Goal: Task Accomplishment & Management: Manage account settings

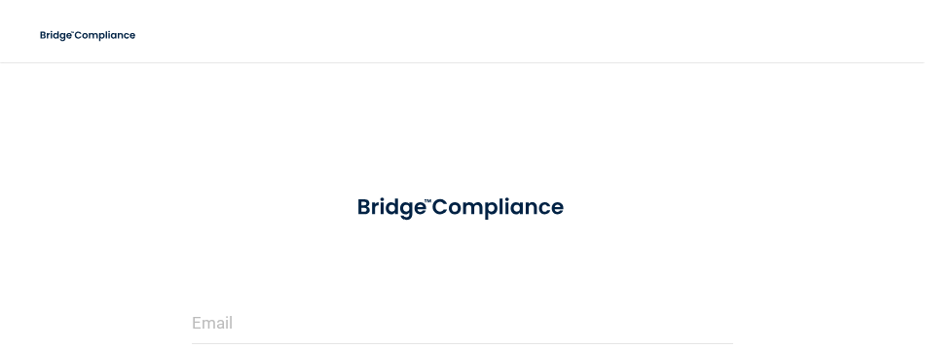
scroll to position [195, 0]
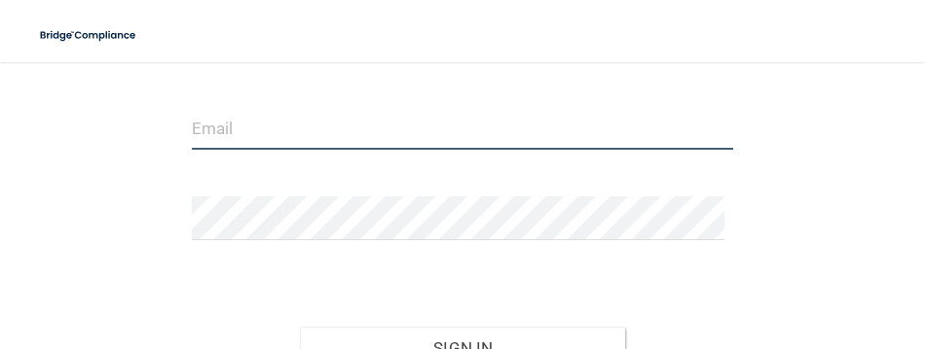
click at [325, 143] on input "email" at bounding box center [463, 128] width 542 height 44
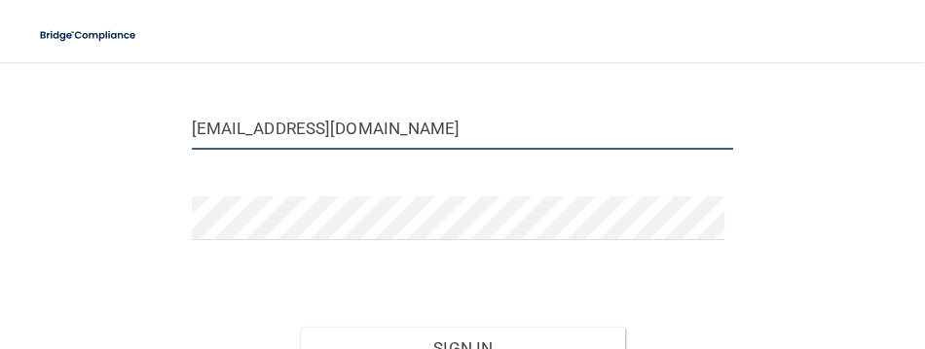
type input "[EMAIL_ADDRESS][DOMAIN_NAME]"
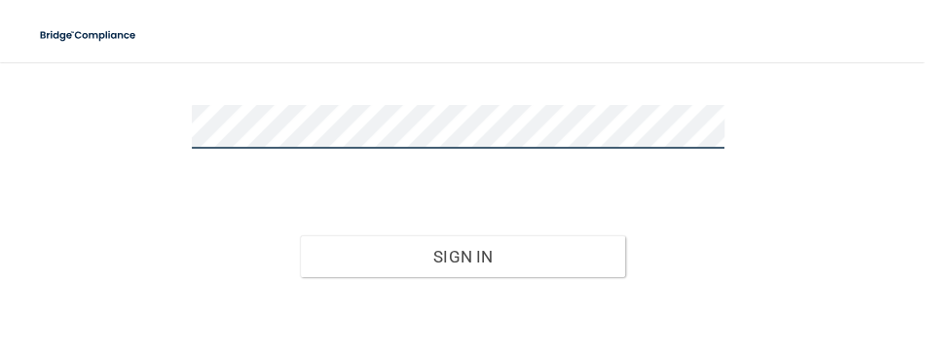
scroll to position [386, 0]
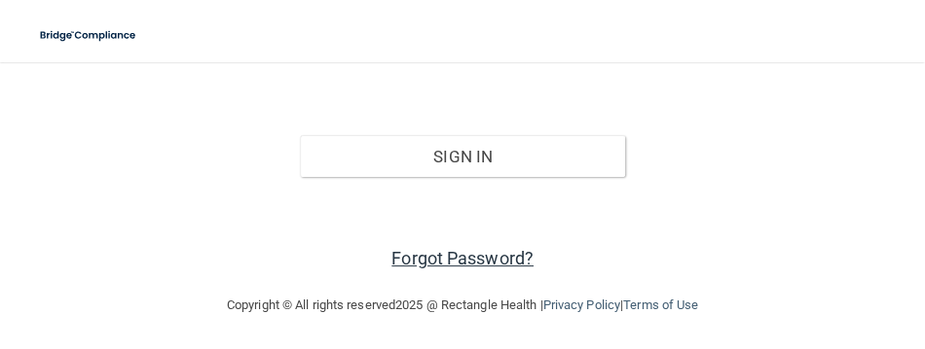
click at [413, 248] on link "Forgot Password?" at bounding box center [462, 258] width 142 height 20
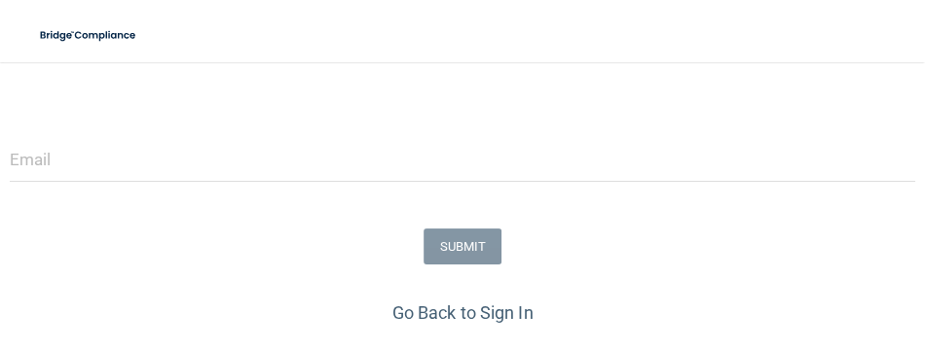
scroll to position [292, 0]
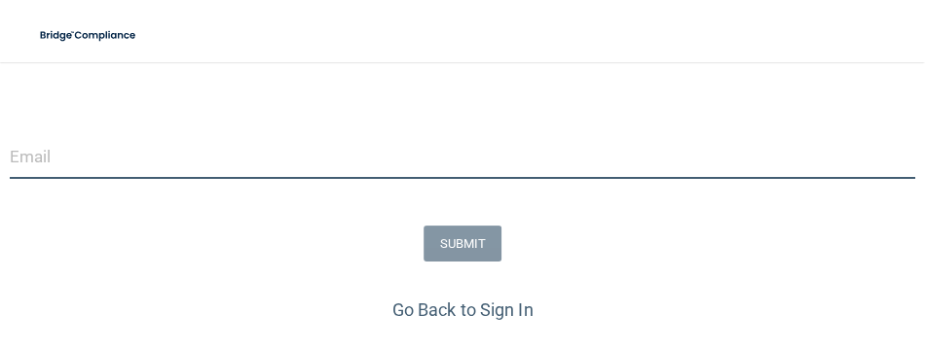
click at [364, 152] on input "email" at bounding box center [462, 157] width 905 height 44
type input "[EMAIL_ADDRESS][DOMAIN_NAME]"
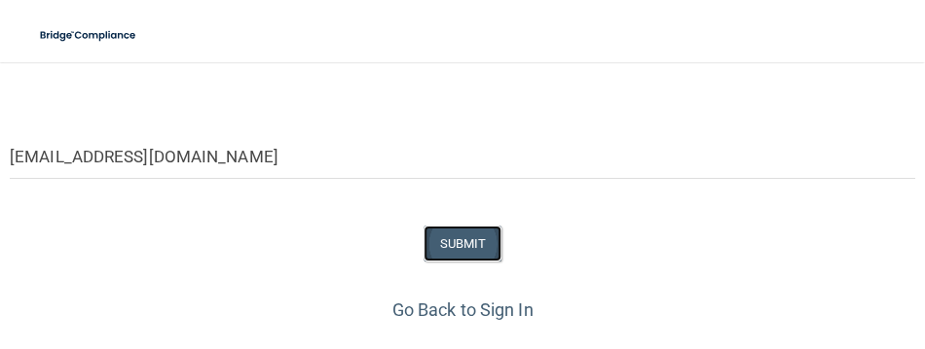
click at [430, 242] on button "SUBMIT" at bounding box center [462, 244] width 79 height 36
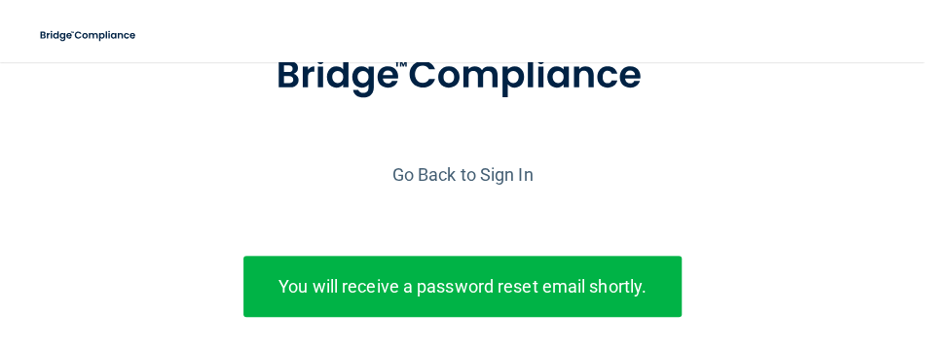
scroll to position [105, 0]
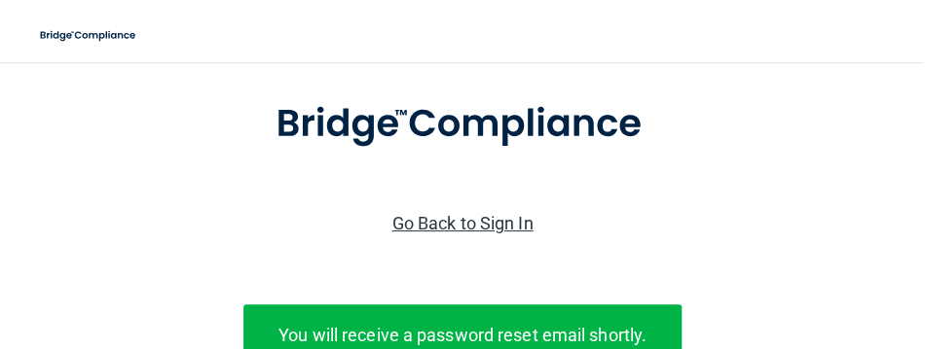
click at [496, 217] on link "Go Back to Sign In" at bounding box center [462, 223] width 141 height 20
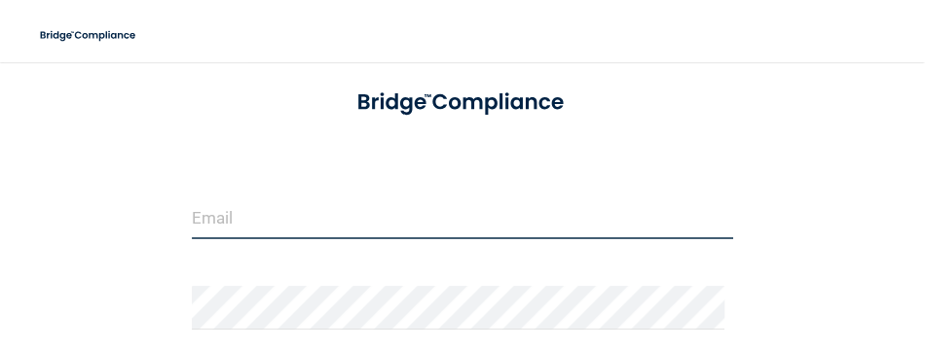
click at [349, 231] on input "email" at bounding box center [463, 218] width 542 height 44
type input "[EMAIL_ADDRESS][DOMAIN_NAME]"
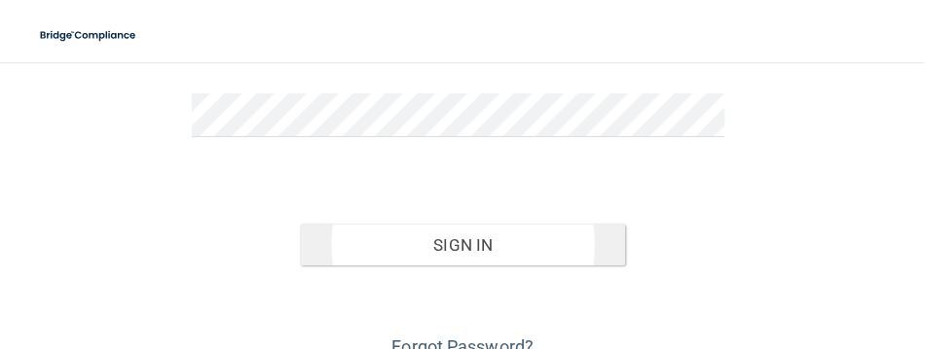
scroll to position [300, 0]
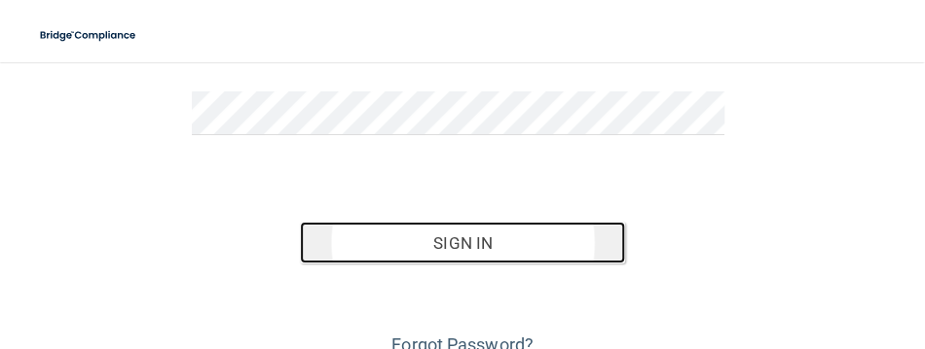
click at [459, 240] on button "Sign In" at bounding box center [462, 243] width 325 height 43
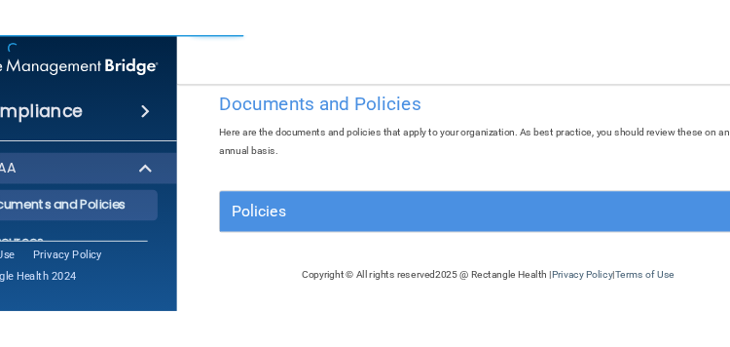
scroll to position [37, 0]
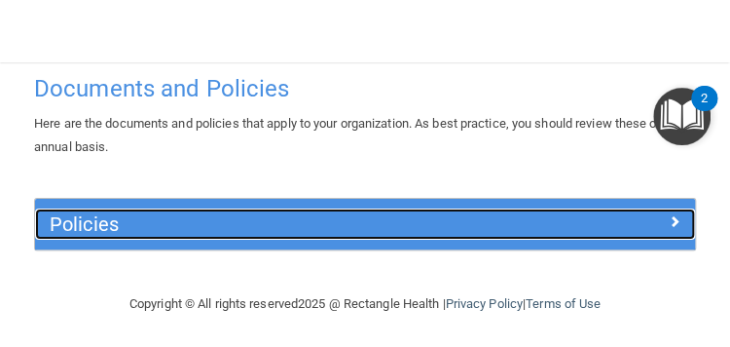
click at [669, 224] on span at bounding box center [675, 220] width 12 height 23
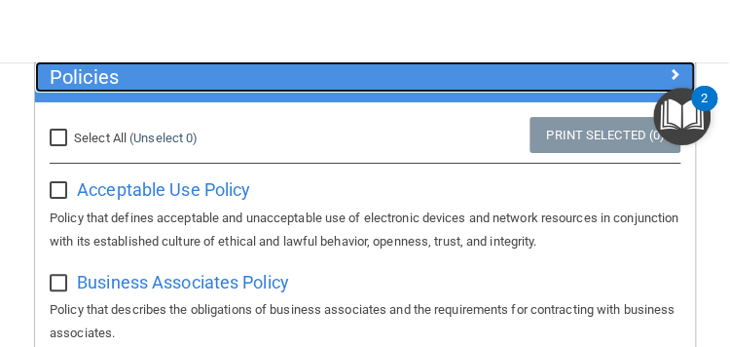
scroll to position [232, 0]
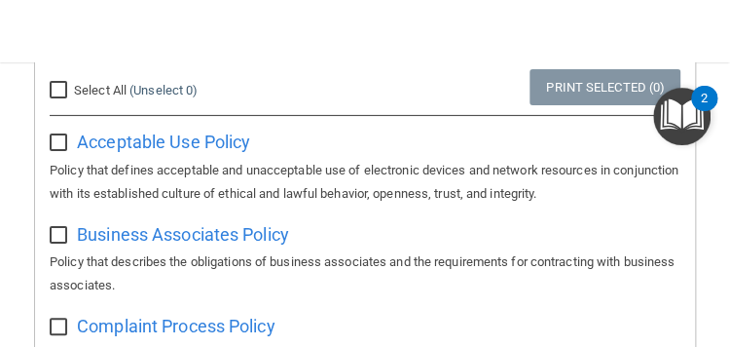
click at [57, 91] on input "Select All (Unselect 0) Unselect All" at bounding box center [61, 91] width 22 height 16
checkbox input "true"
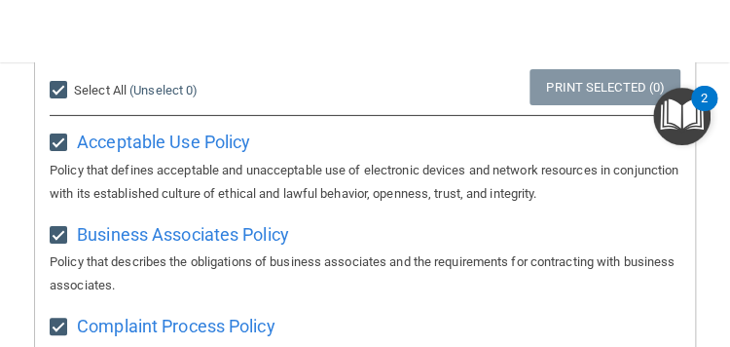
checkbox input "true"
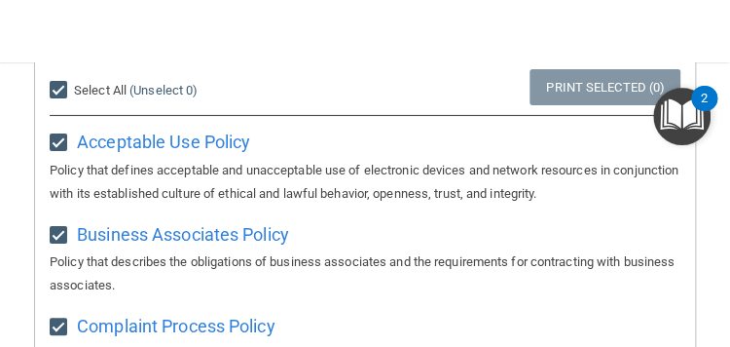
checkbox input "true"
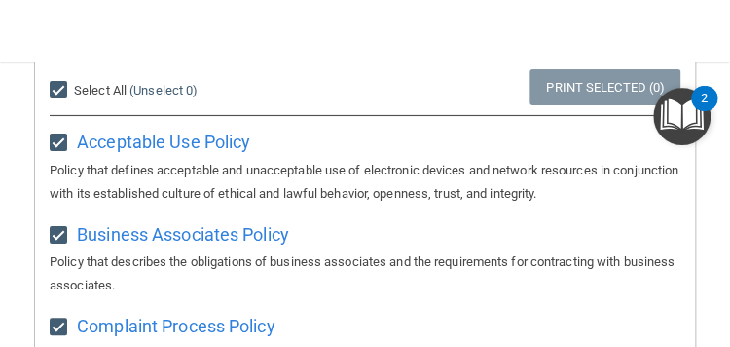
checkbox input "true"
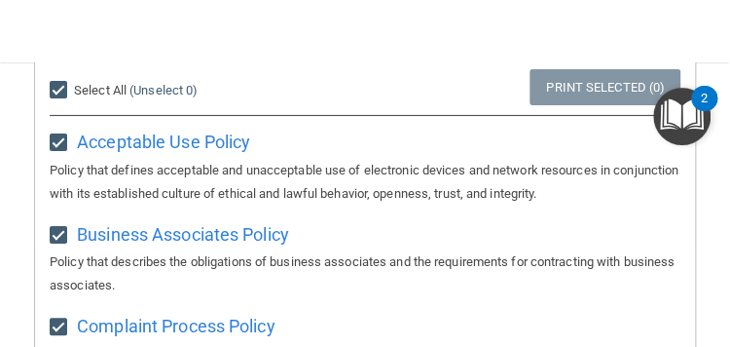
checkbox input "true"
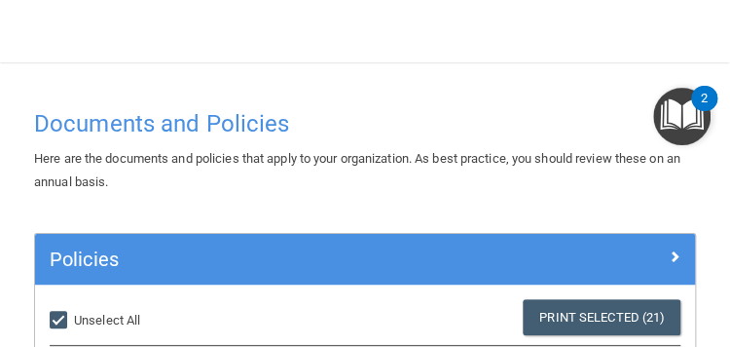
scroll to position [0, 0]
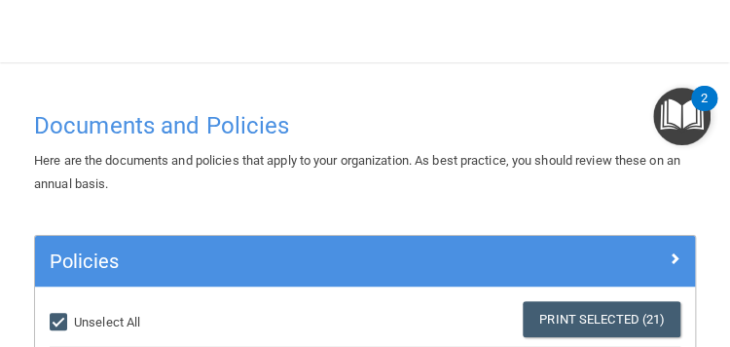
click at [701, 100] on div "2" at bounding box center [704, 110] width 7 height 25
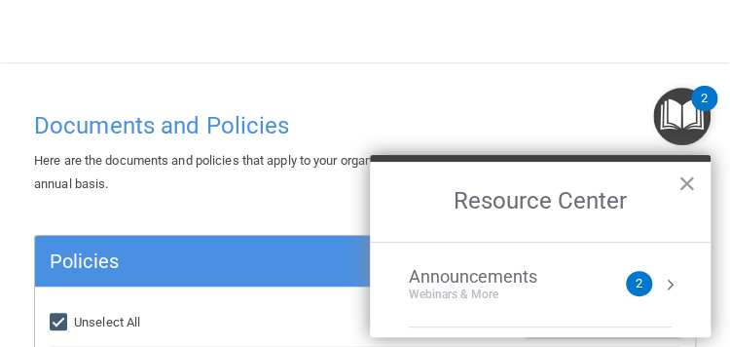
click at [686, 181] on button "×" at bounding box center [687, 182] width 18 height 31
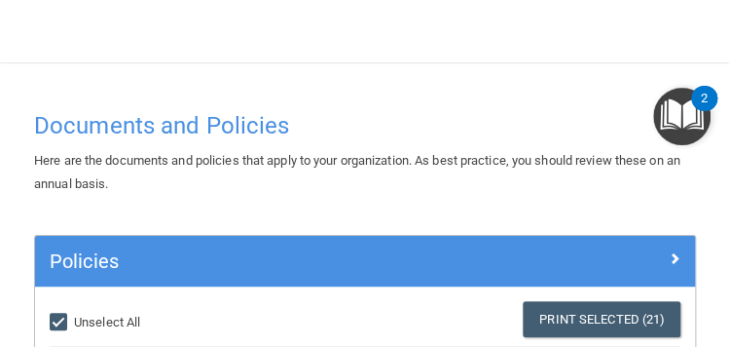
click at [676, 106] on img "Open Resource Center, 2 new notifications" at bounding box center [681, 116] width 57 height 57
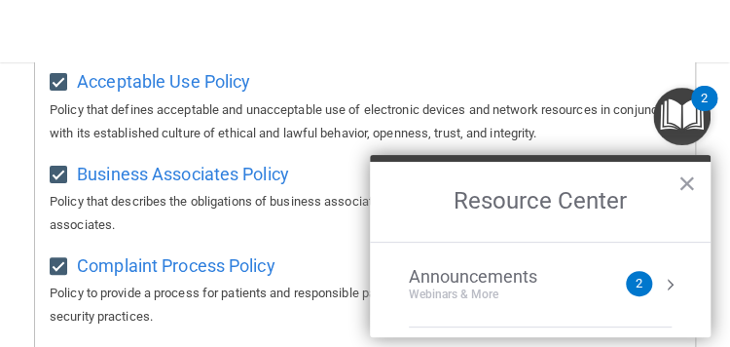
click at [626, 279] on div "2" at bounding box center [639, 283] width 26 height 25
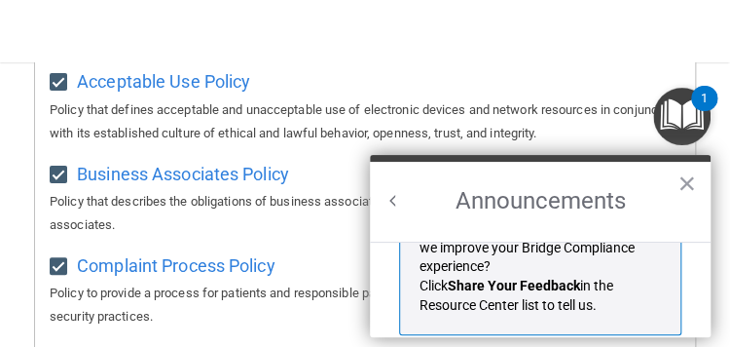
scroll to position [554, 0]
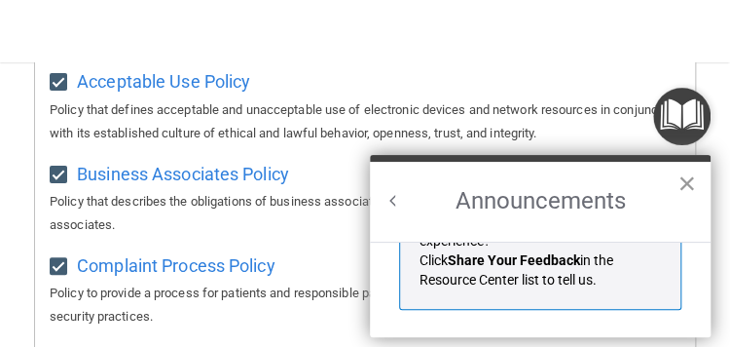
click at [683, 181] on button "×" at bounding box center [687, 182] width 18 height 31
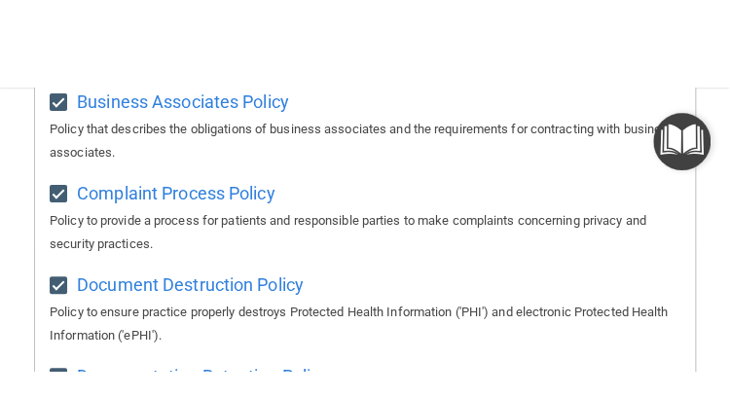
scroll to position [0, 0]
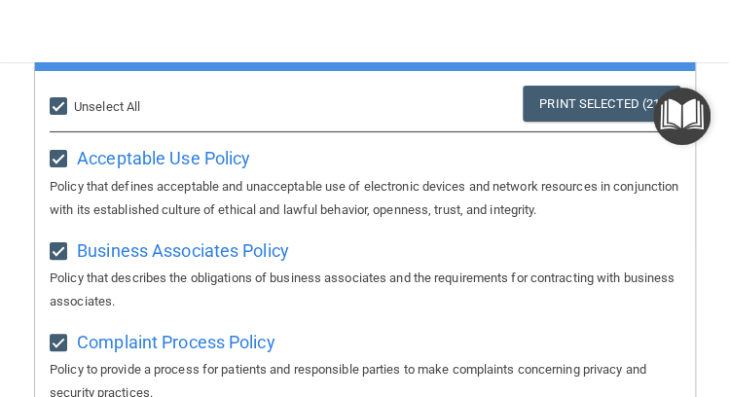
scroll to position [195, 0]
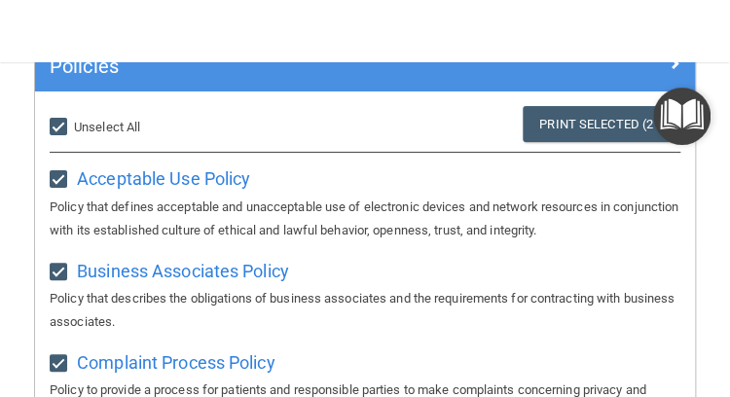
click at [59, 132] on input "Select All (Unselect 21) Unselect All" at bounding box center [61, 128] width 22 height 16
checkbox input "false"
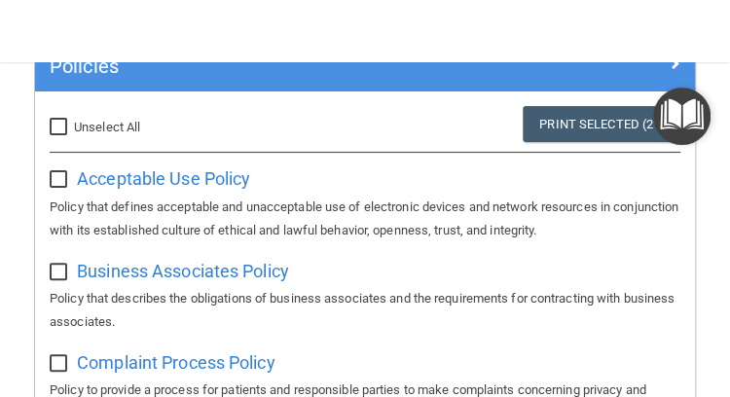
checkbox input "false"
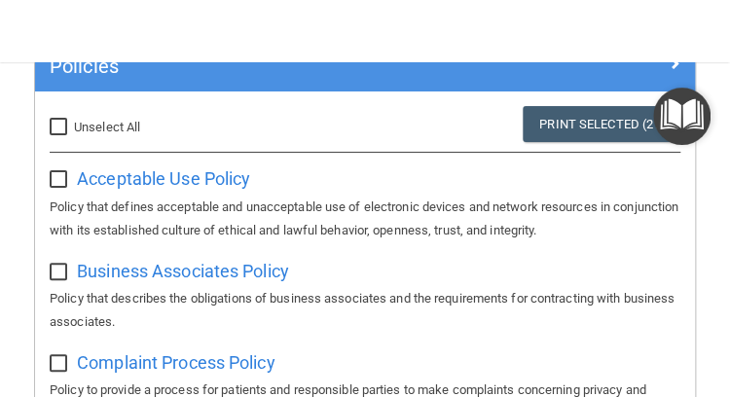
checkbox input "false"
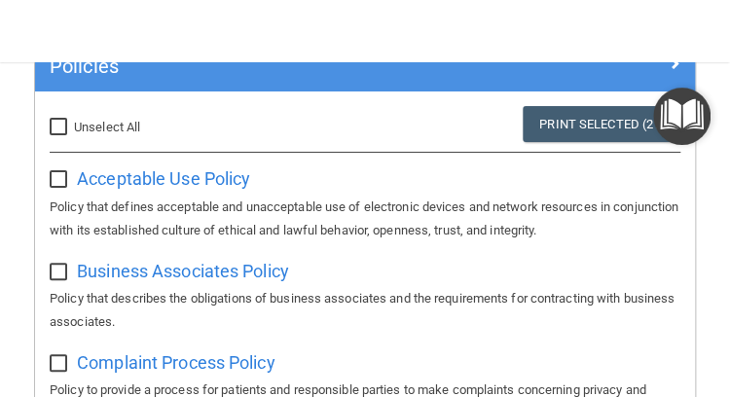
checkbox input "false"
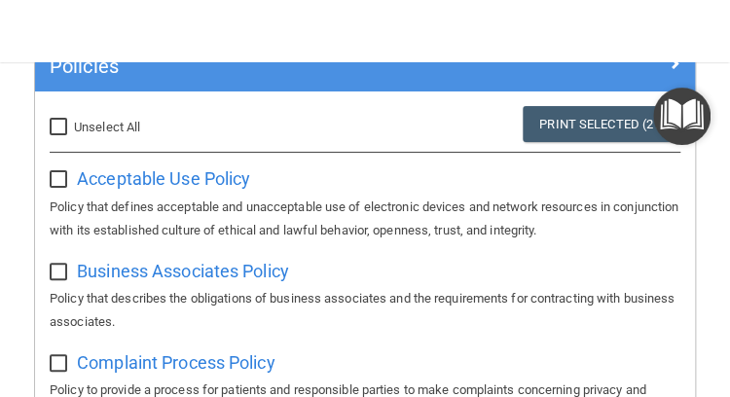
checkbox input "false"
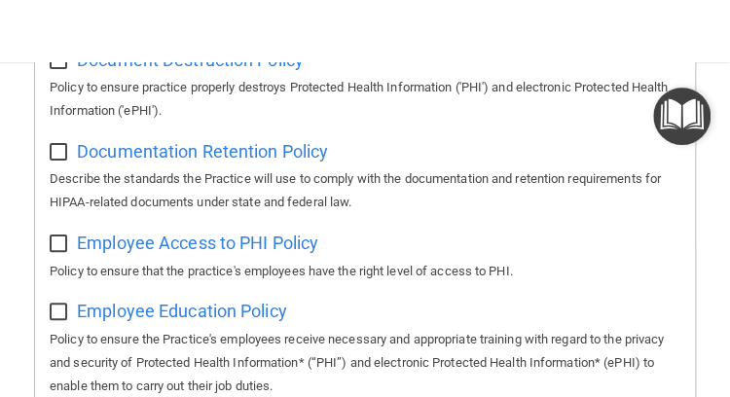
scroll to position [0, 0]
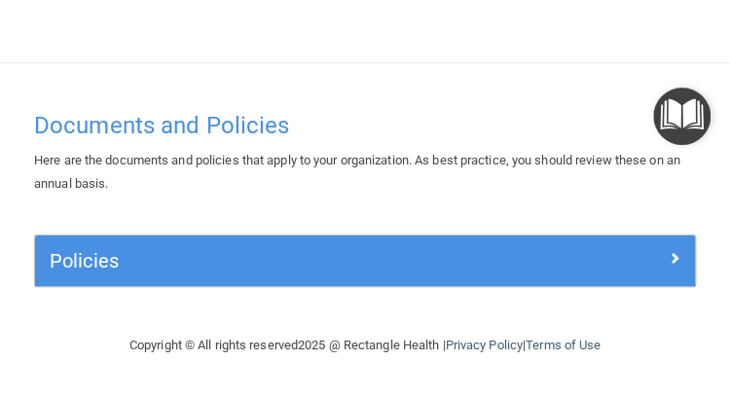
drag, startPoint x: 681, startPoint y: 1, endPoint x: 363, endPoint y: 80, distance: 327.9
click at [363, 80] on main "Documents and Policies Here are the documents and policies that apply to your o…" at bounding box center [365, 229] width 730 height 335
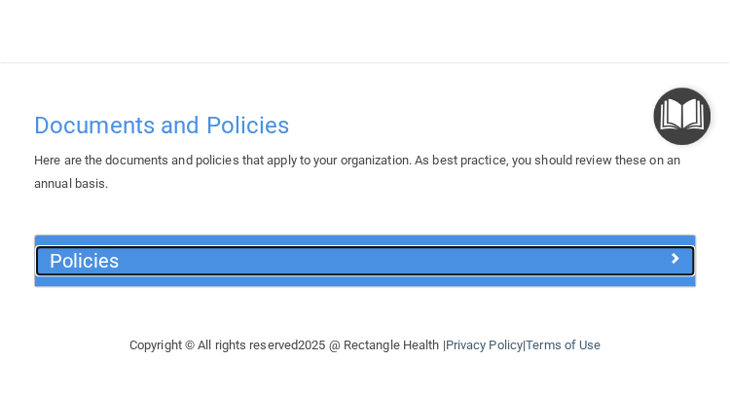
click at [481, 271] on h5 "Policies" at bounding box center [283, 260] width 466 height 21
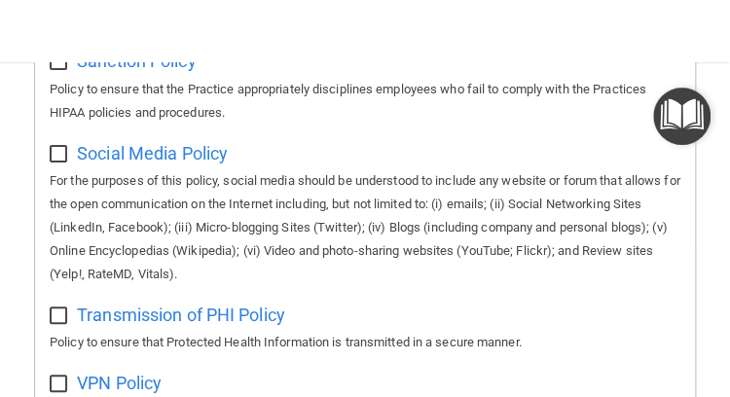
scroll to position [1465, 0]
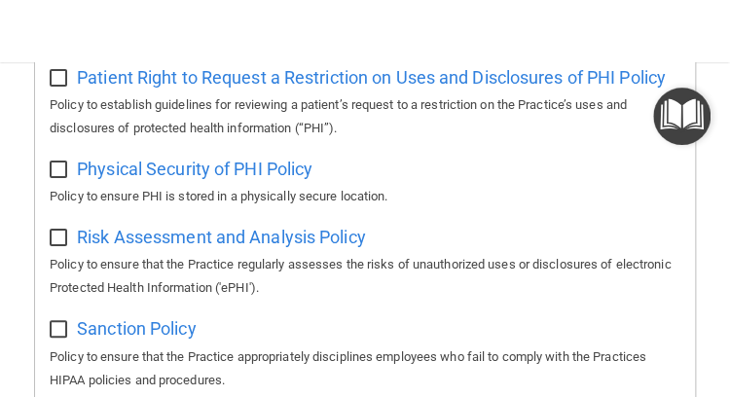
click at [675, 107] on img "Open Resource Center" at bounding box center [681, 116] width 57 height 57
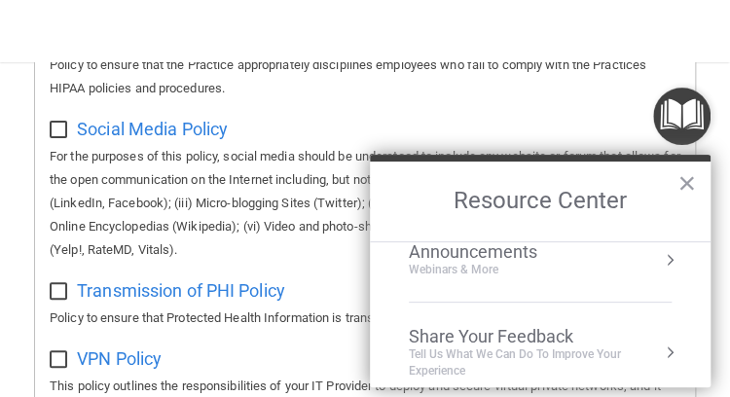
scroll to position [39, 0]
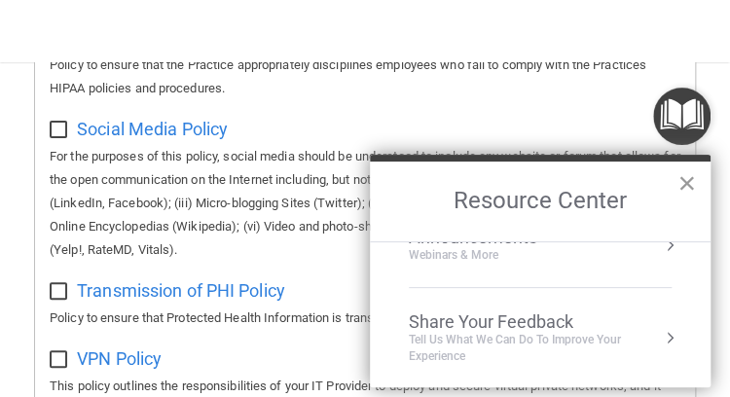
click at [686, 179] on button "×" at bounding box center [687, 182] width 18 height 31
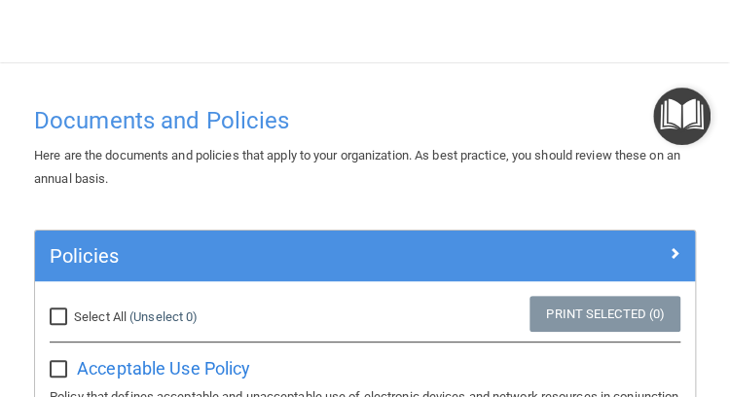
scroll to position [0, 0]
